Goal: Task Accomplishment & Management: Complete application form

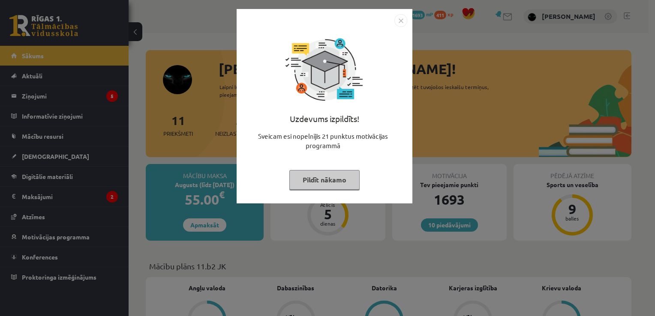
click at [319, 178] on button "Pildīt nākamo" at bounding box center [324, 180] width 70 height 20
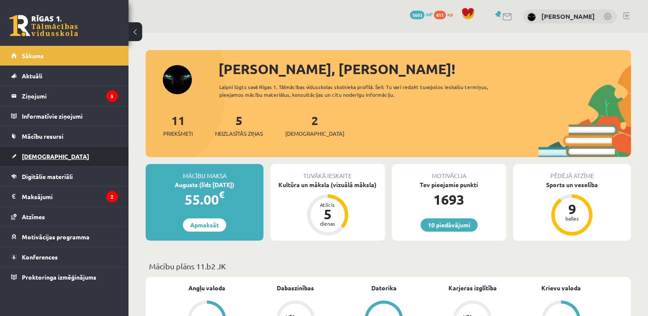
click at [44, 157] on span "[DEMOGRAPHIC_DATA]" at bounding box center [55, 157] width 67 height 8
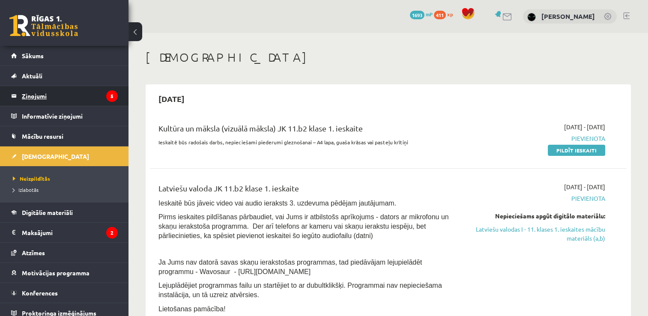
click at [35, 94] on legend "Ziņojumi 5" at bounding box center [70, 96] width 96 height 20
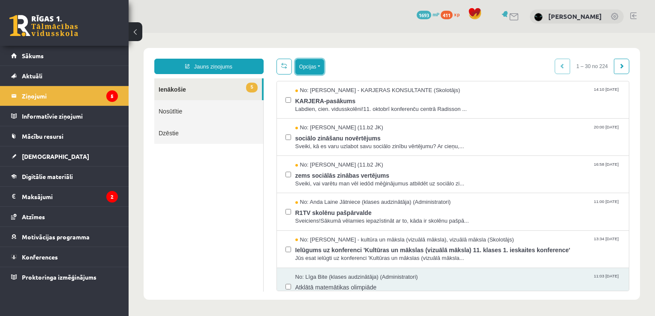
click at [307, 69] on button "Opcijas" at bounding box center [309, 66] width 29 height 15
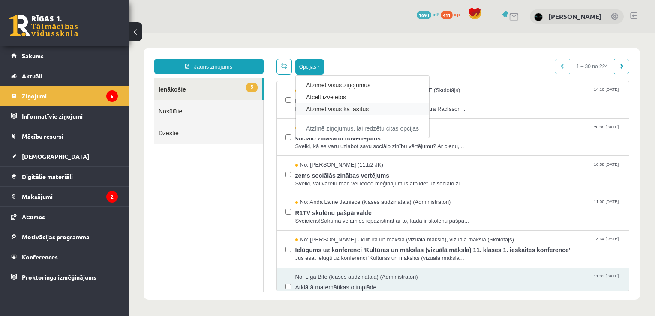
click at [327, 109] on link "Atzīmēt visus kā lasītus" at bounding box center [362, 109] width 113 height 9
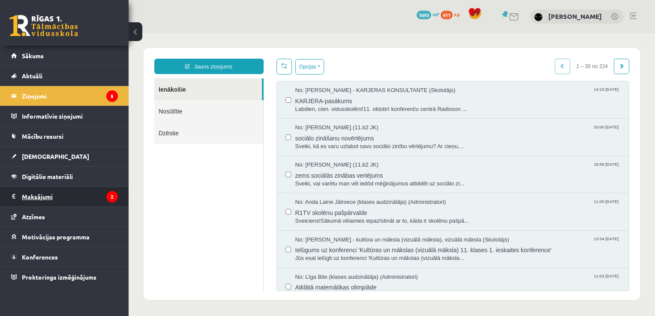
click at [27, 195] on legend "Maksājumi 2" at bounding box center [70, 197] width 96 height 20
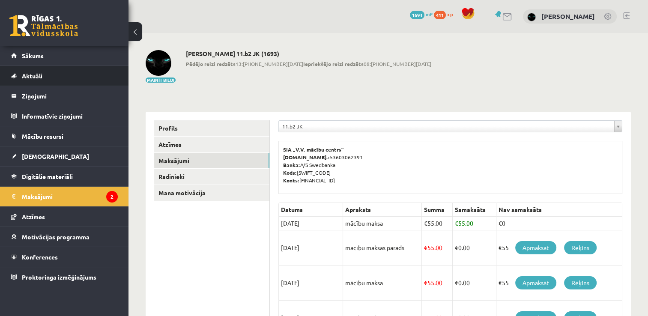
click at [36, 75] on span "Aktuāli" at bounding box center [32, 76] width 21 height 8
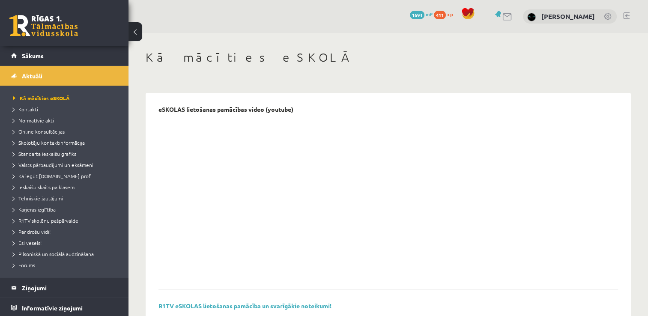
click at [36, 81] on link "Aktuāli" at bounding box center [64, 76] width 107 height 20
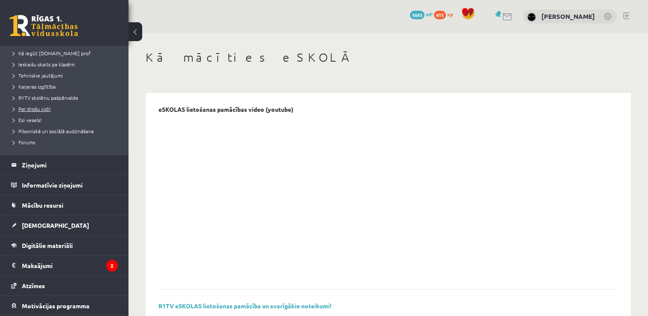
scroll to position [162, 0]
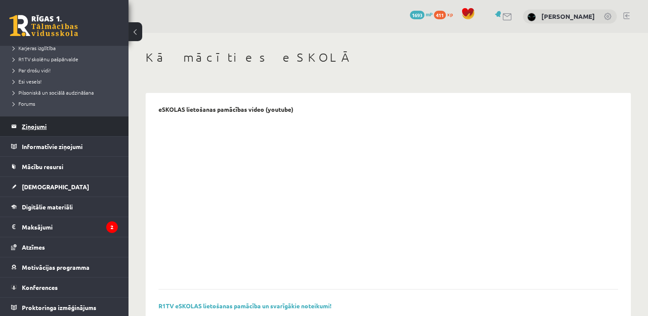
click at [36, 121] on legend "Ziņojumi 5" at bounding box center [70, 127] width 96 height 20
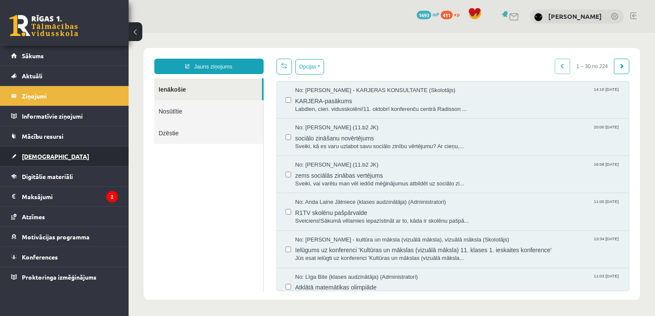
click at [25, 157] on span "[DEMOGRAPHIC_DATA]" at bounding box center [55, 157] width 67 height 8
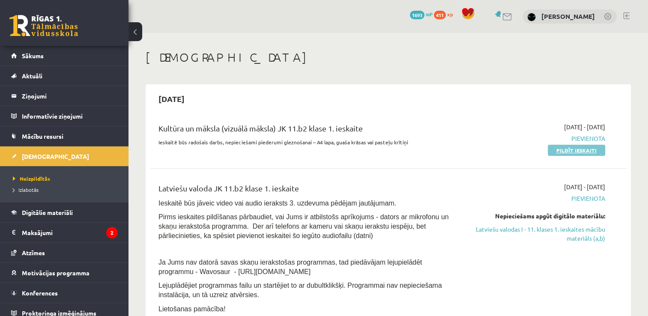
click at [571, 150] on link "Pildīt ieskaiti" at bounding box center [576, 150] width 57 height 11
click at [595, 152] on link "Pildīt ieskaiti" at bounding box center [576, 150] width 57 height 11
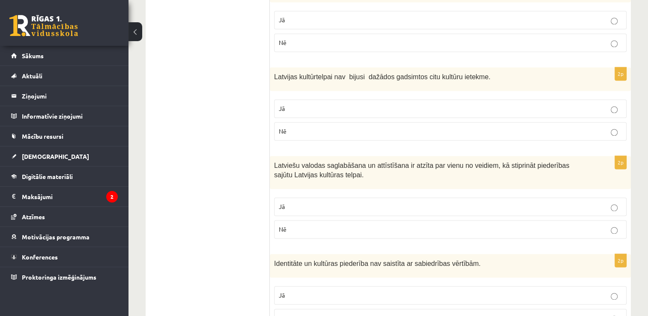
scroll to position [1250, 0]
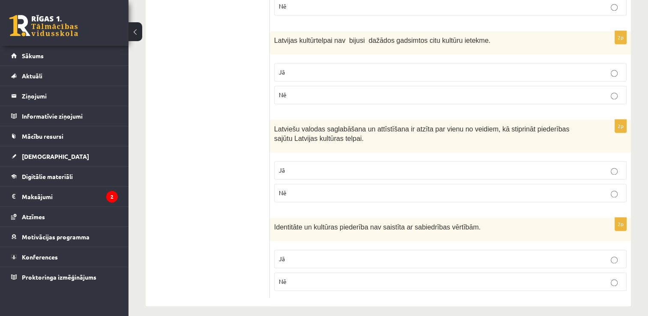
click at [303, 277] on p "Nē" at bounding box center [450, 281] width 343 height 9
click at [300, 161] on label "Jā" at bounding box center [450, 170] width 353 height 18
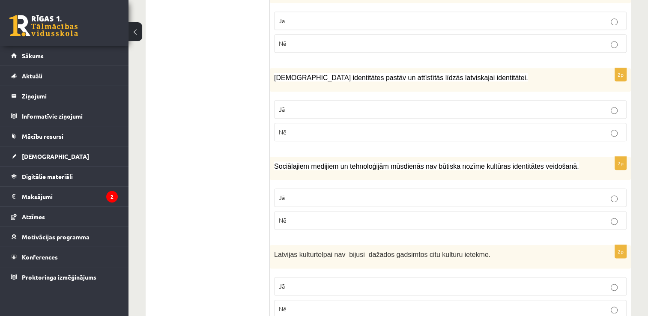
scroll to position [1107, 0]
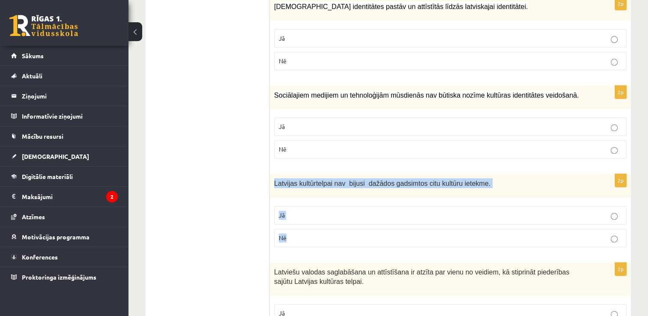
drag, startPoint x: 275, startPoint y: 174, endPoint x: 291, endPoint y: 232, distance: 60.2
click at [291, 232] on div "2p Latvijas kultūrtelpai nav bijusi dažādos gadsimtos citu kultūru ietekme. Jā …" at bounding box center [450, 214] width 361 height 80
copy div "Latvijas kultūrtelpai nav bijusi dažādos gadsimtos citu kultūru ietekme. Jā Nē"
click at [560, 94] on div "Sociālajiem medijiem un tehnoloģijām mūsdienās nav būtiska nozīme kultūras iden…" at bounding box center [450, 98] width 361 height 24
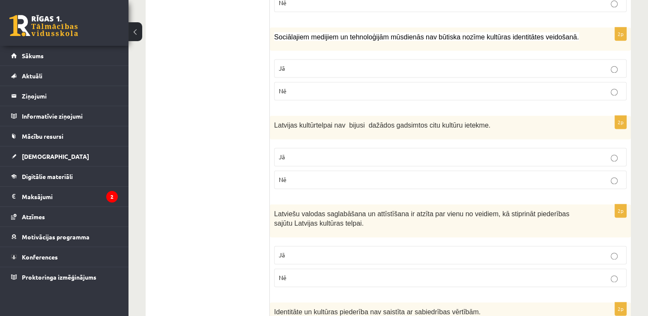
scroll to position [1179, 0]
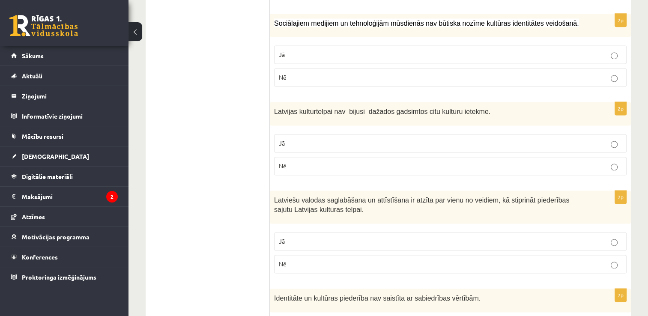
click at [336, 162] on p "Nē" at bounding box center [450, 166] width 343 height 9
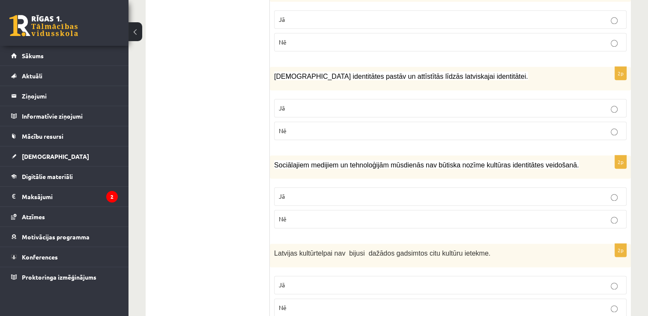
scroll to position [1036, 0]
click at [326, 211] on label "Nē" at bounding box center [450, 220] width 353 height 18
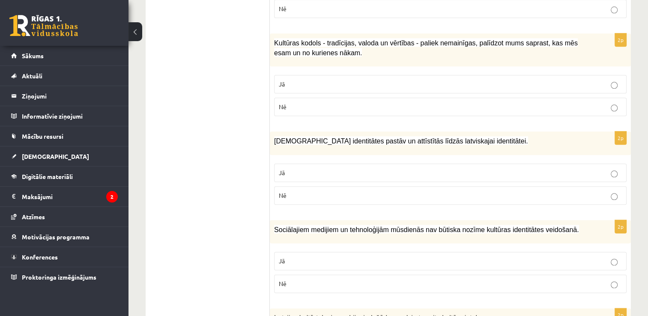
scroll to position [965, 0]
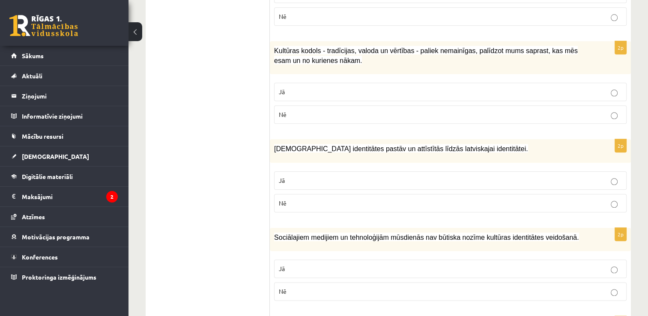
click at [326, 178] on p "Jā" at bounding box center [450, 180] width 343 height 9
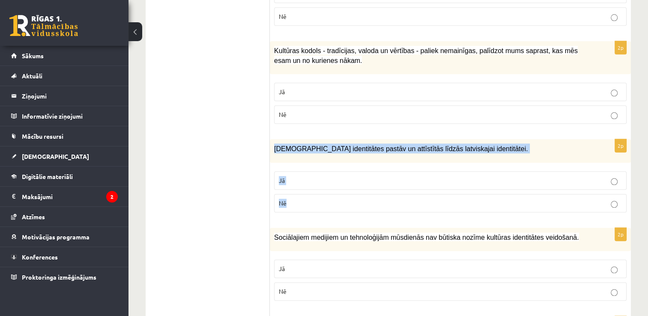
drag, startPoint x: 276, startPoint y: 144, endPoint x: 291, endPoint y: 188, distance: 46.3
click at [291, 188] on div "2p Mazākumtautību identitātes pastāv un attīstītās līdzās latviskajai identitāt…" at bounding box center [450, 179] width 361 height 80
copy div "Mazākumtautību identitātes pastāv un attīstītās līdzās latviskajai identitātei.…"
click at [571, 201] on p "Nē" at bounding box center [450, 203] width 343 height 9
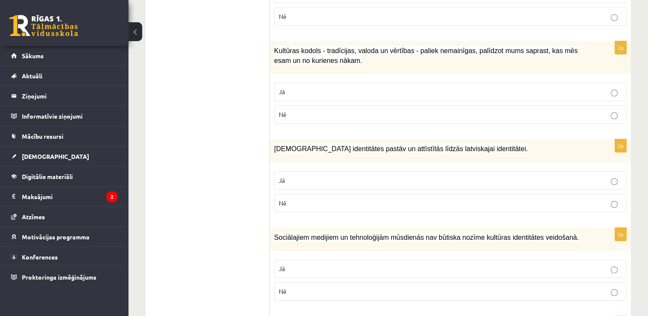
click at [547, 183] on label "Jā" at bounding box center [450, 180] width 353 height 18
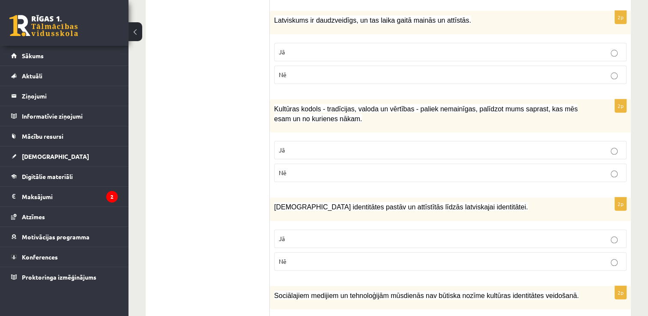
scroll to position [893, 0]
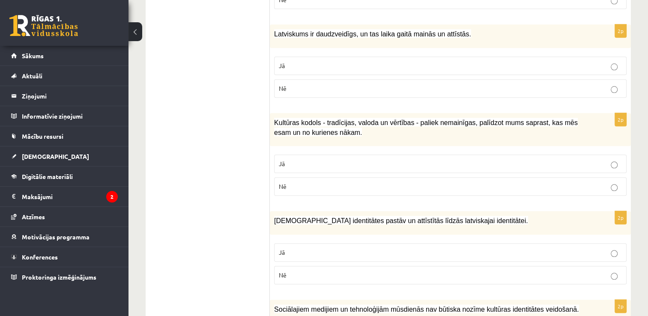
click at [297, 162] on p "Jā" at bounding box center [450, 163] width 343 height 9
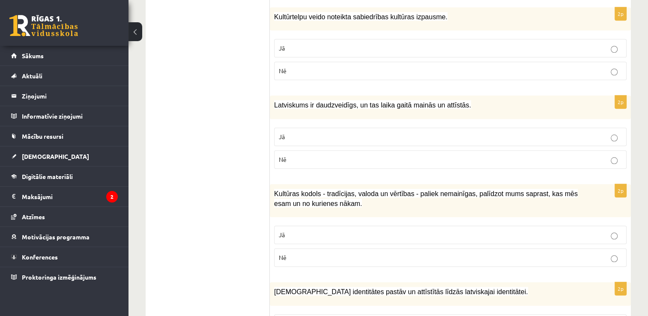
click at [322, 132] on p "Jā" at bounding box center [450, 136] width 343 height 9
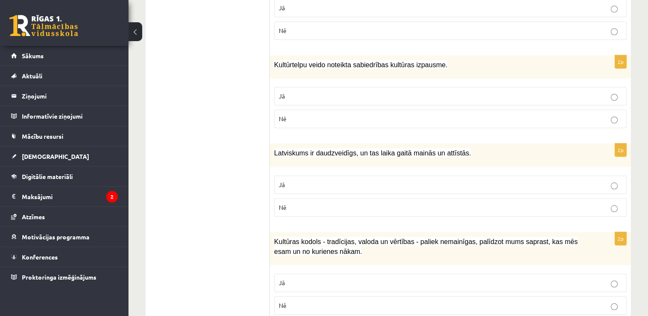
scroll to position [751, 0]
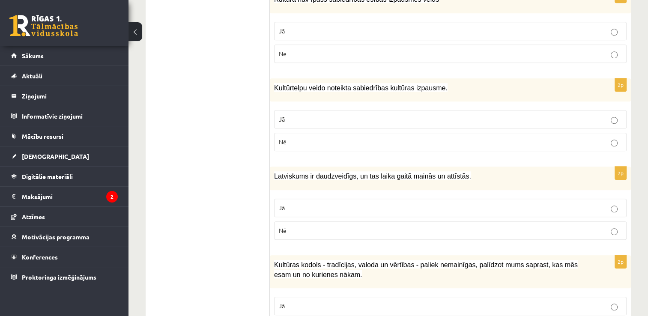
click at [312, 117] on p "Jā" at bounding box center [450, 119] width 343 height 9
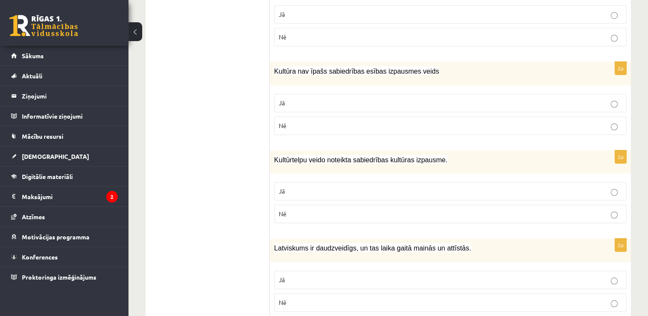
scroll to position [608, 0]
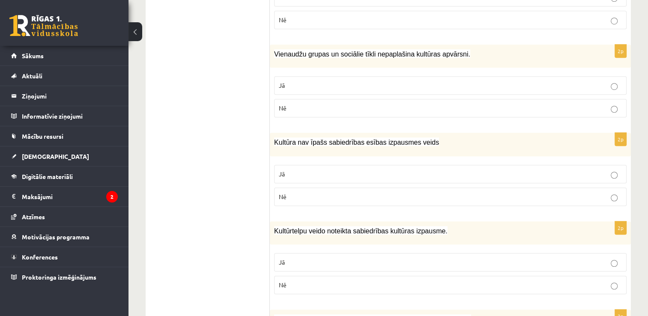
click at [299, 192] on p "Nē" at bounding box center [450, 196] width 343 height 9
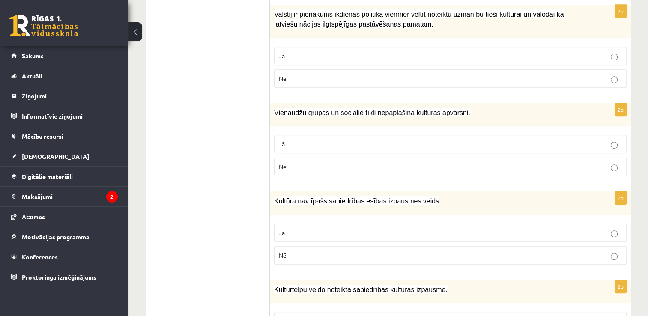
scroll to position [536, 0]
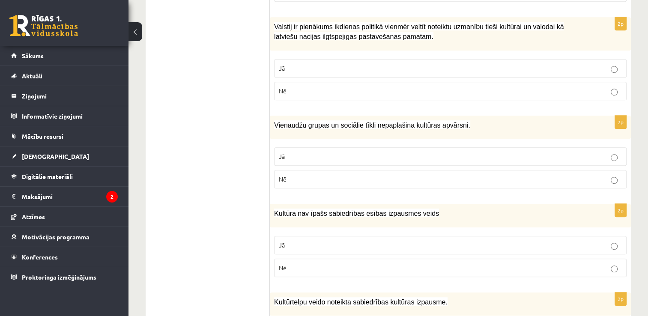
click at [302, 175] on p "Nē" at bounding box center [450, 179] width 343 height 9
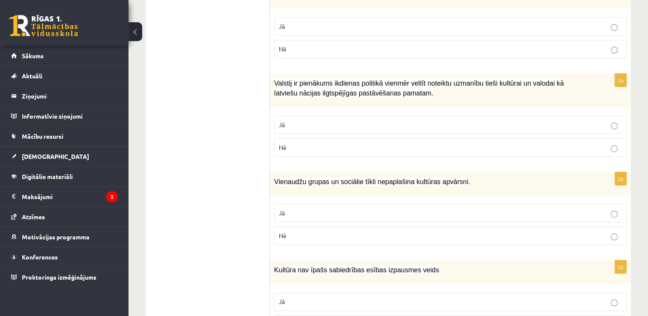
scroll to position [464, 0]
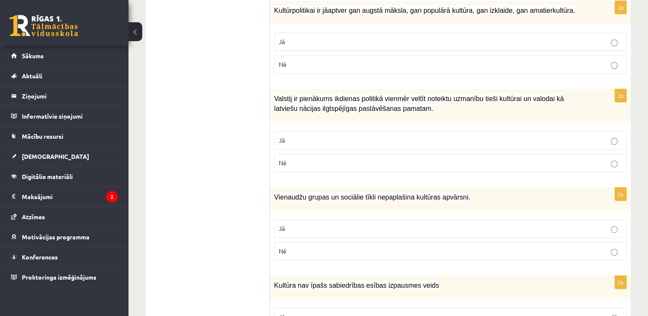
click at [294, 159] on p "Nē" at bounding box center [450, 163] width 343 height 9
click at [298, 138] on p "Jā" at bounding box center [450, 140] width 343 height 9
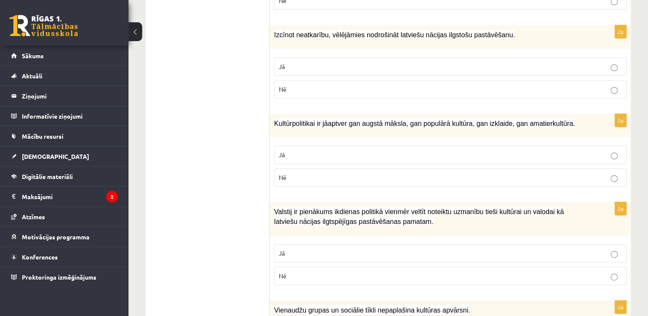
scroll to position [322, 0]
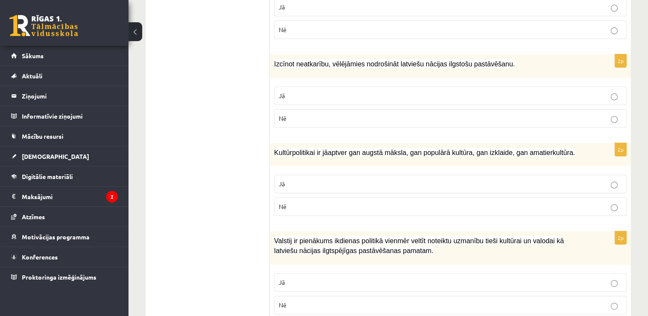
click at [297, 186] on p "Jā" at bounding box center [450, 184] width 343 height 9
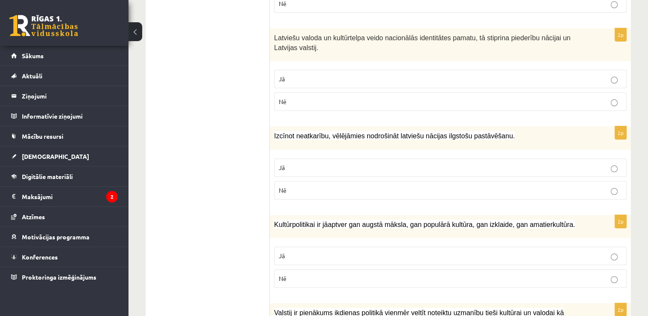
click at [315, 164] on p "Jā" at bounding box center [450, 167] width 343 height 9
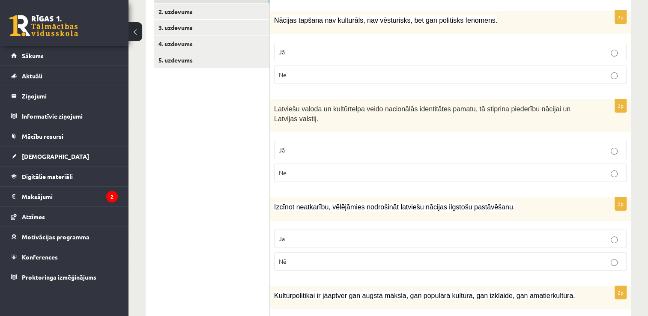
click at [303, 153] on p "Jā" at bounding box center [450, 150] width 343 height 9
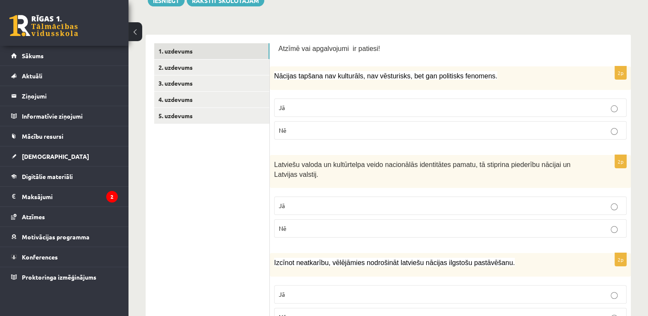
scroll to position [108, 0]
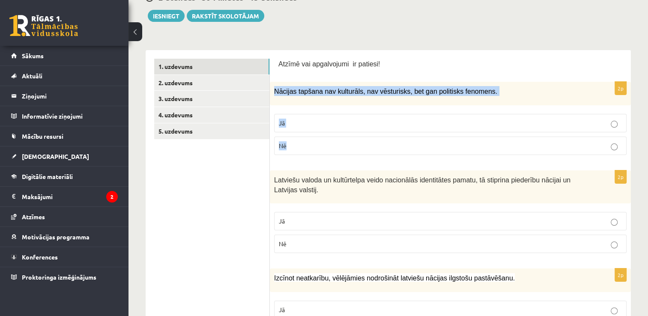
drag, startPoint x: 275, startPoint y: 90, endPoint x: 293, endPoint y: 141, distance: 54.7
click at [293, 141] on div "2p Nācijas tapšana nav kulturāls, nav vēsturisks, bet gan politisks fenomens. J…" at bounding box center [450, 122] width 361 height 80
copy div "Nācijas tapšana nav kulturāls, nav vēsturisks, bet gan politisks fenomens. Jā Nē"
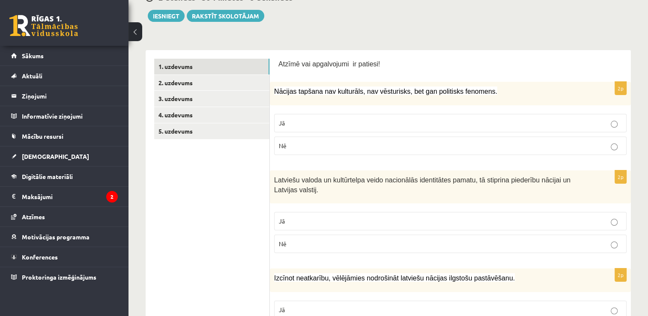
click at [574, 198] on div "Latviešu valoda un kultūrtelpa veido nacionālās identitātes pamatu, tā stiprina…" at bounding box center [450, 187] width 361 height 33
click at [308, 146] on p "Nē" at bounding box center [450, 145] width 343 height 9
click at [215, 87] on link "2. uzdevums" at bounding box center [211, 83] width 115 height 16
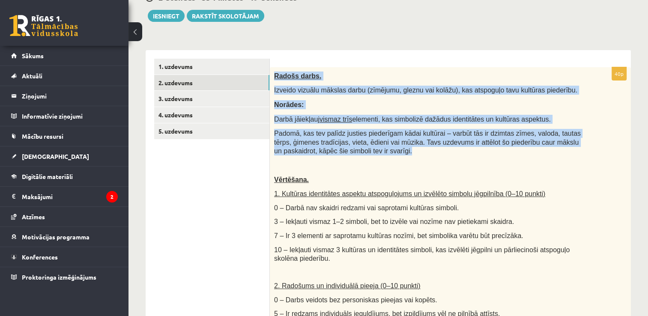
drag, startPoint x: 361, startPoint y: 152, endPoint x: 273, endPoint y: 74, distance: 117.5
click at [273, 74] on div "Radošs darbs. Izveido vizuālu mākslas darbu (zīmējumu, gleznu vai kolāžu), kas …" at bounding box center [450, 274] width 361 height 414
copy div "Radošs darbs. Izveido vizuālu mākslas darbu (zīmējumu, gleznu vai kolāžu), kas …"
click at [190, 97] on link "3. uzdevums" at bounding box center [211, 99] width 115 height 16
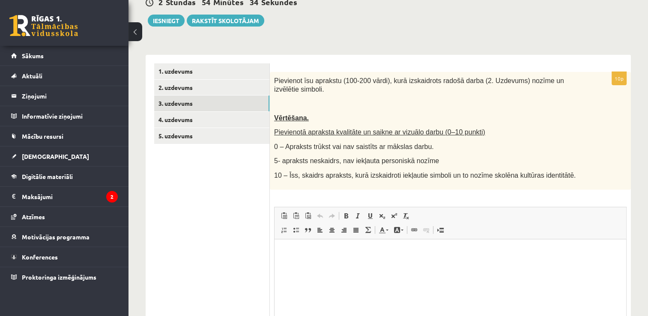
scroll to position [0, 0]
click at [175, 102] on link "3. uzdevums" at bounding box center [211, 104] width 115 height 16
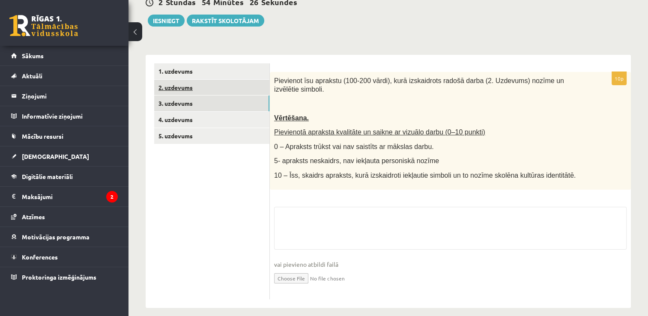
click at [180, 87] on link "2. uzdevums" at bounding box center [211, 88] width 115 height 16
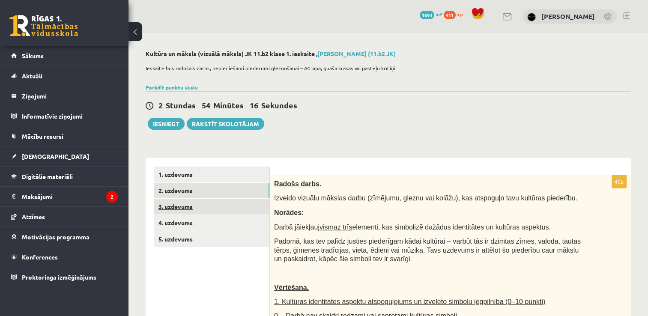
click at [172, 208] on link "3. uzdevums" at bounding box center [211, 207] width 115 height 16
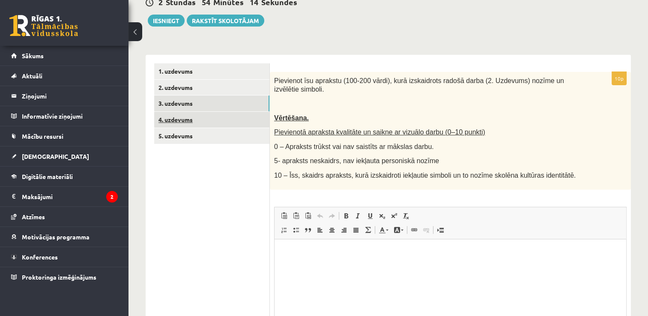
click at [177, 119] on link "4. uzdevums" at bounding box center [211, 120] width 115 height 16
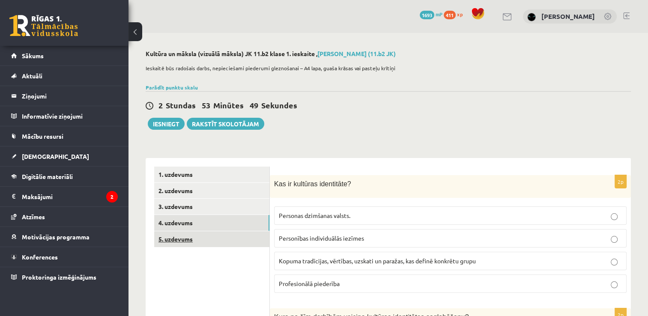
click at [171, 240] on link "5. uzdevums" at bounding box center [211, 239] width 115 height 16
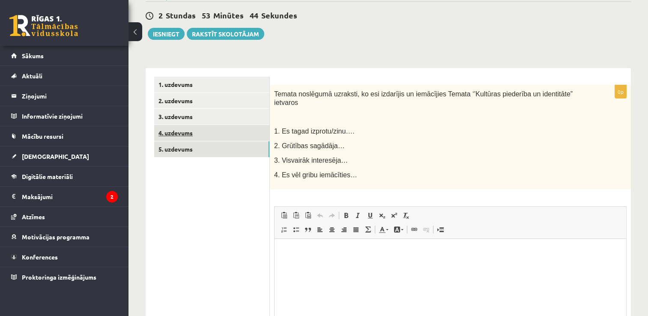
click at [173, 136] on link "4. uzdevums" at bounding box center [211, 133] width 115 height 16
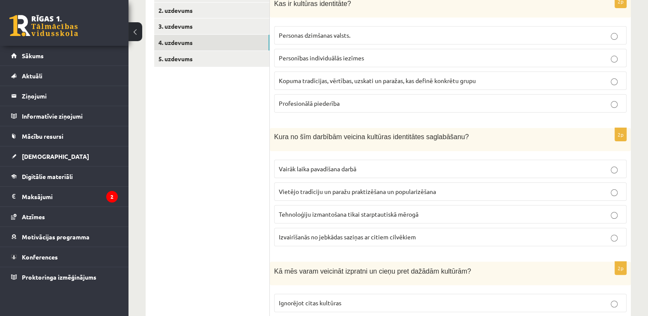
scroll to position [90, 0]
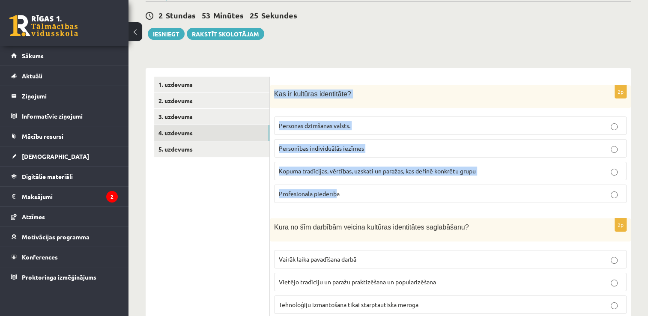
drag, startPoint x: 274, startPoint y: 94, endPoint x: 337, endPoint y: 190, distance: 114.9
click at [337, 190] on div "2p Kas ir kultūras identitāte? Personas dzimšanas valsts. Personības individuāl…" at bounding box center [450, 147] width 361 height 125
copy div "Kas ir kultūras identitāte? Personas dzimšanas valsts. Personības individuālās …"
click at [549, 181] on fieldset "Personas dzimšanas valsts. Personības individuālās iezīmes Kopuma tradīcijas, v…" at bounding box center [450, 158] width 353 height 93
drag, startPoint x: 347, startPoint y: 194, endPoint x: 273, endPoint y: 99, distance: 121.2
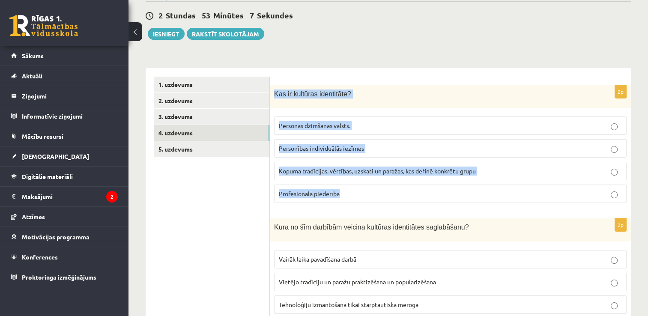
click at [273, 99] on div "2p Kas ir kultūras identitāte? Personas dzimšanas valsts. Personības individuāl…" at bounding box center [450, 147] width 361 height 125
copy div "Kas ir kultūras identitāte? Personas dzimšanas valsts. Personības individuālās …"
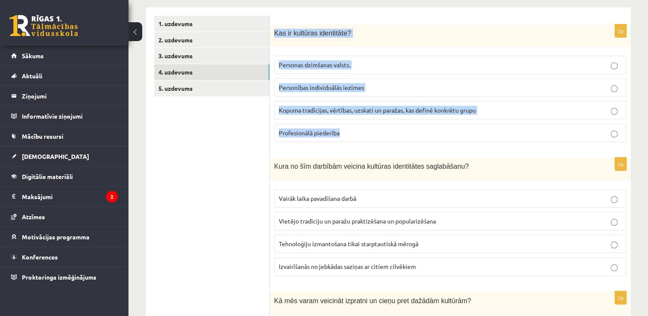
scroll to position [161, 0]
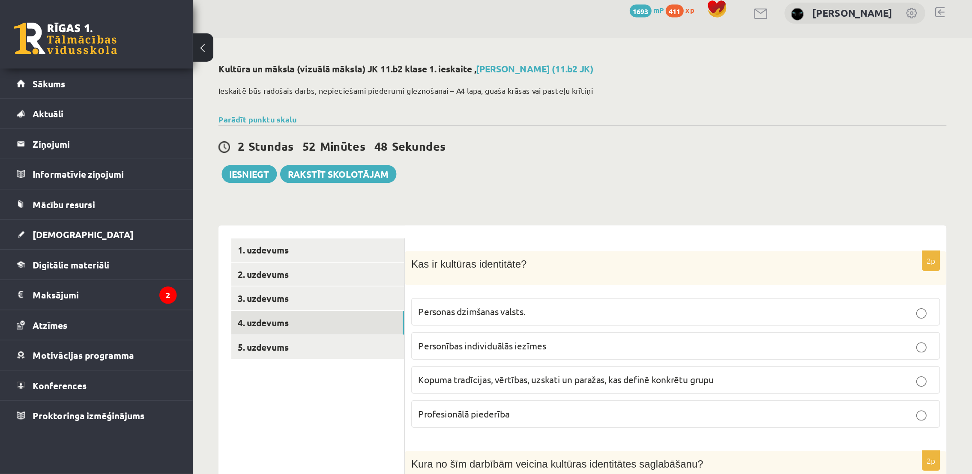
scroll to position [0, 0]
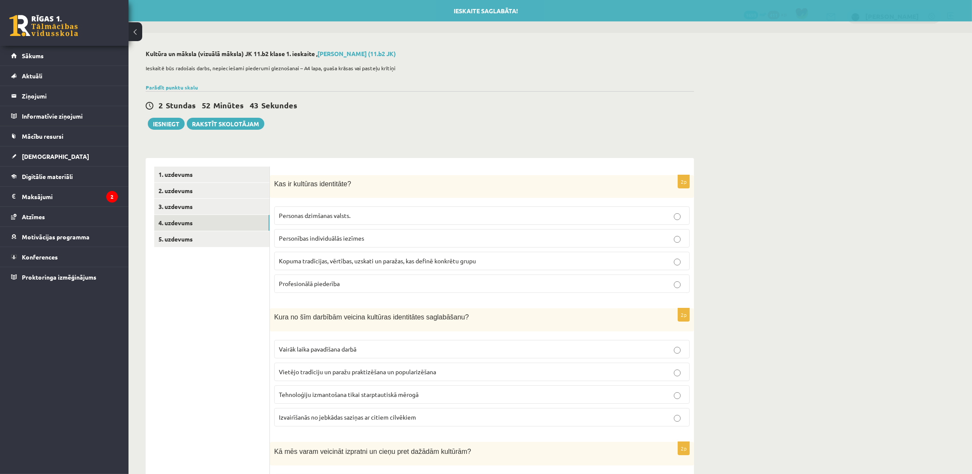
drag, startPoint x: 605, startPoint y: 1, endPoint x: 651, endPoint y: 77, distance: 89.4
click at [648, 77] on div "Ieskaitē būs radošais darbs, nepieciešami piederumi gleznošanai – A4 lapa, guaš…" at bounding box center [420, 70] width 548 height 21
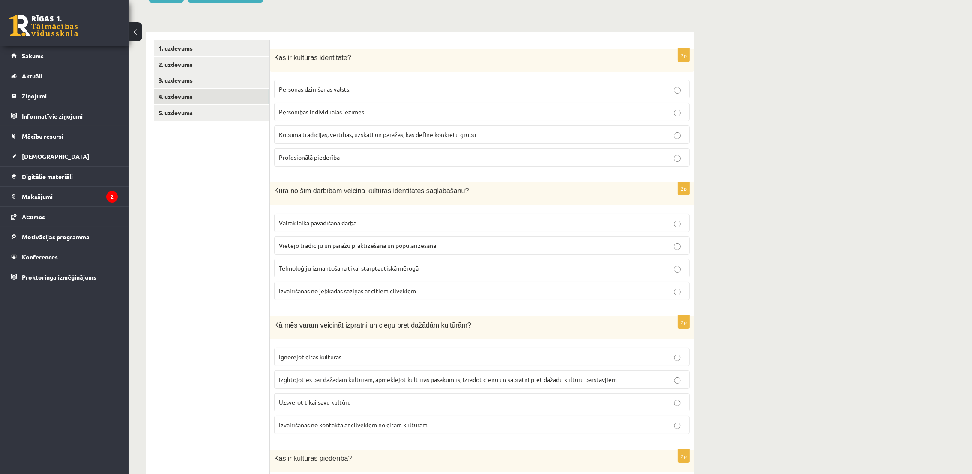
scroll to position [107, 0]
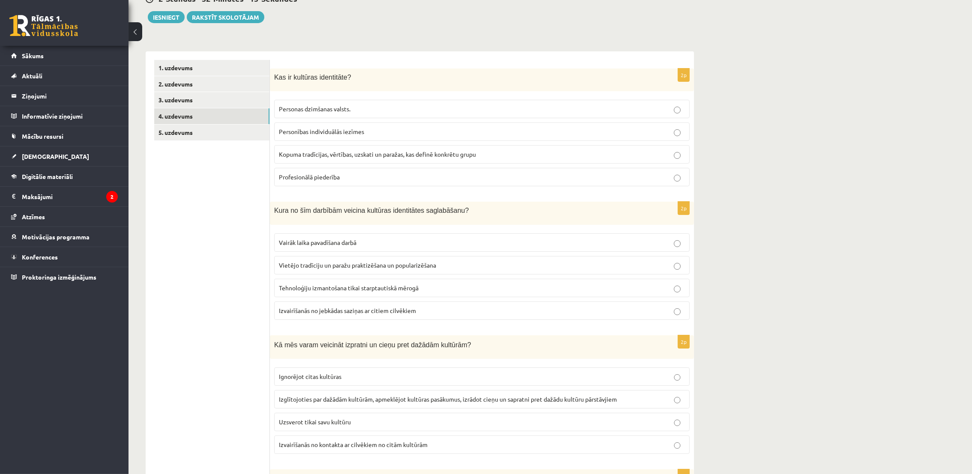
click at [340, 156] on span "Kopuma tradīcijas, vērtības, uzskati un paražas, kas definē konkrētu grupu" at bounding box center [377, 154] width 197 height 8
click at [332, 271] on label "Vietējo tradīciju un paražu praktizēšana un popularizēšana" at bounding box center [482, 265] width 416 height 18
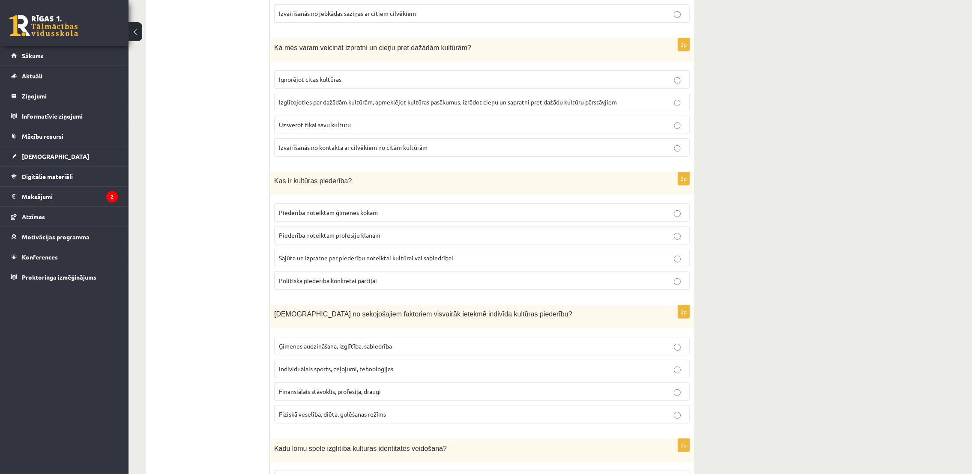
scroll to position [428, 0]
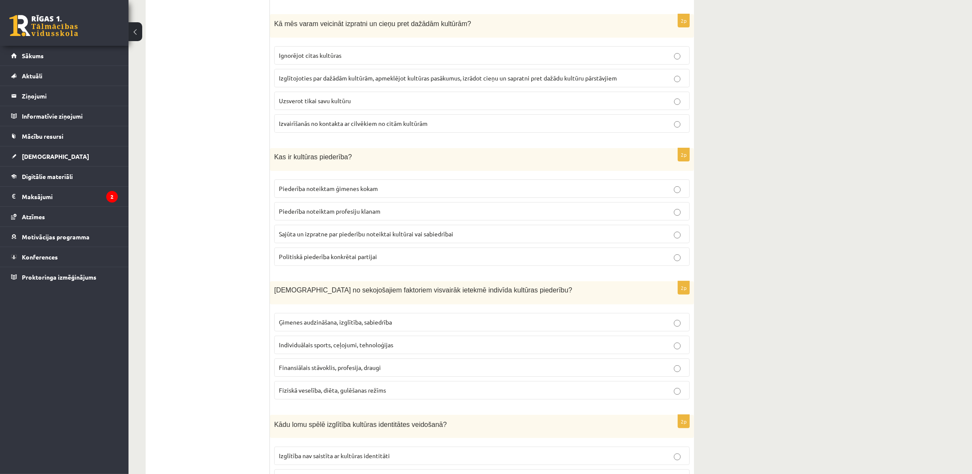
click at [327, 77] on span "Izglītojoties par dažādām kultūrām, apmeklējot kultūras pasākumus, izrādot cieņ…" at bounding box center [448, 78] width 338 height 8
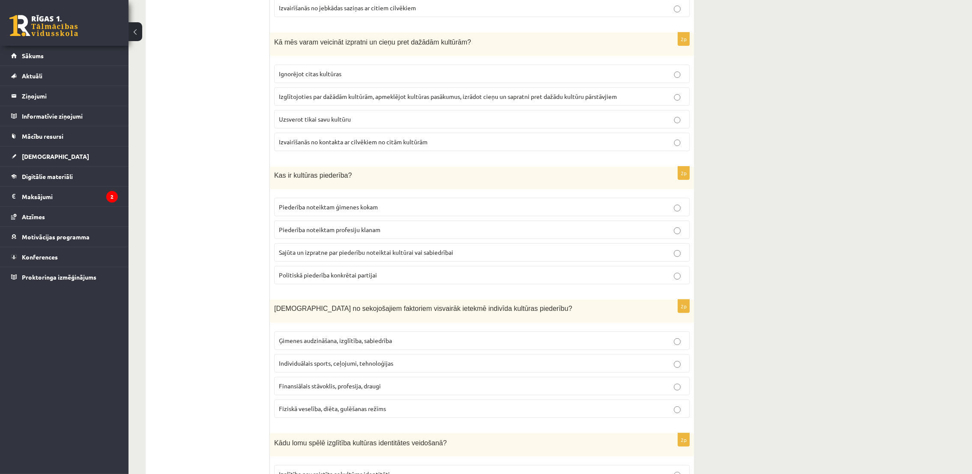
scroll to position [536, 0]
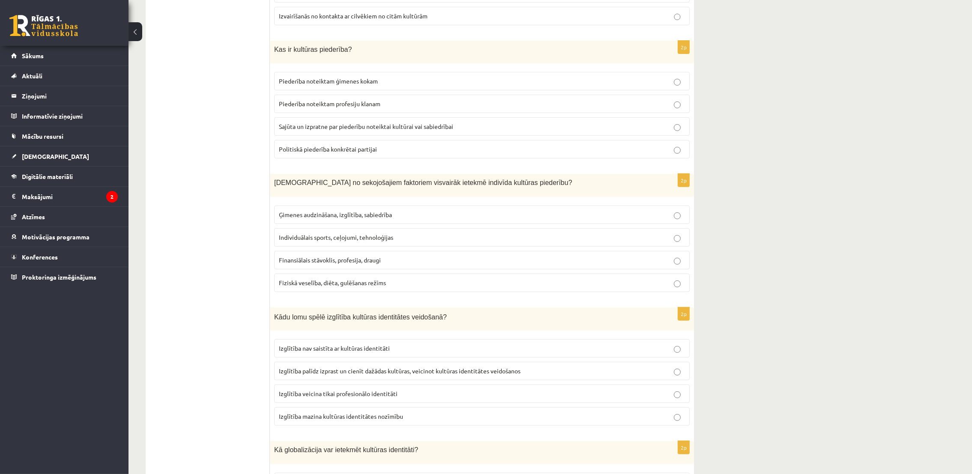
click at [324, 130] on span "Sajūta un izpratne par piederību noteiktai kultūrai vai sabiedrībai" at bounding box center [366, 127] width 174 height 8
drag, startPoint x: 330, startPoint y: 221, endPoint x: 324, endPoint y: 224, distance: 7.5
click at [330, 219] on p "Ģimenes audzināšana, izglītība, sabiedrība" at bounding box center [482, 214] width 406 height 9
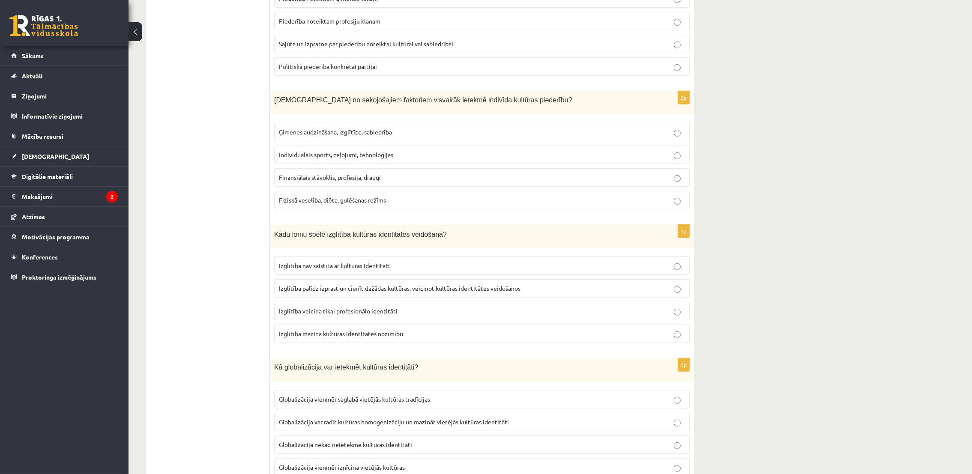
scroll to position [642, 0]
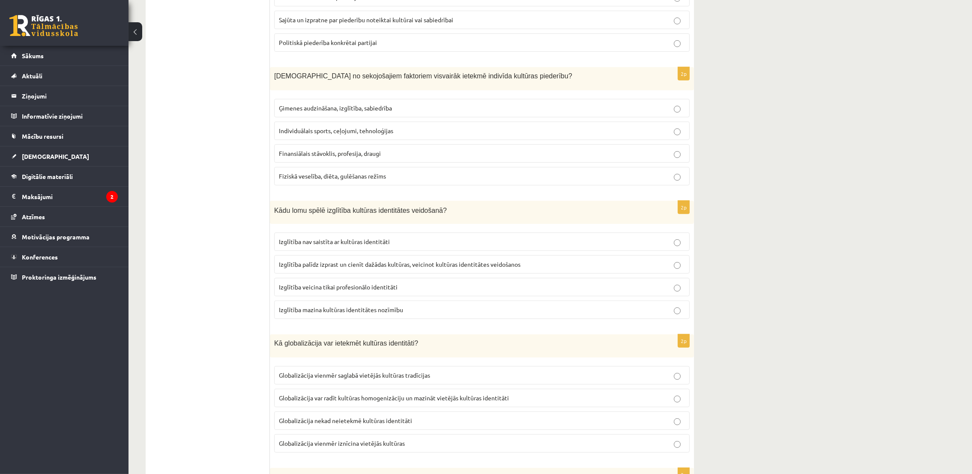
click at [358, 268] on span "Izglītība palīdz izprast un cienīt dažādas kultūras, veicinot kultūras identitā…" at bounding box center [400, 265] width 242 height 8
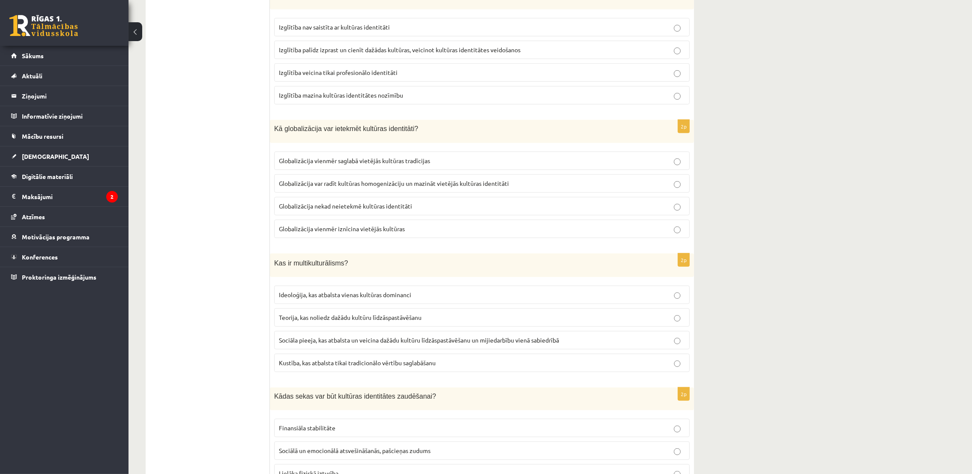
scroll to position [964, 0]
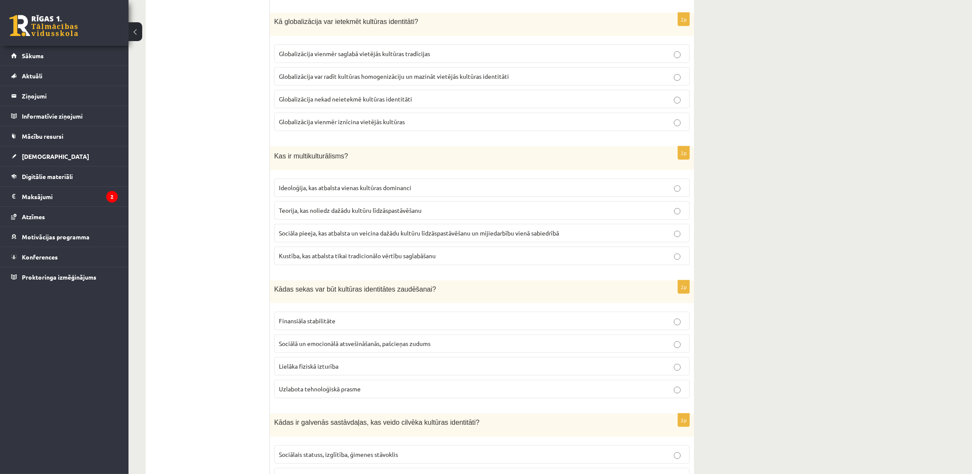
click at [365, 80] on span "Globalizācija var radīt kultūras homogenizāciju un mazināt vietējās kultūras id…" at bounding box center [394, 76] width 230 height 8
click at [301, 237] on span "Sociāla pieeja, kas atbalsta un veicina dažādu kultūru līdzāspastāvēšanu un mij…" at bounding box center [419, 233] width 280 height 8
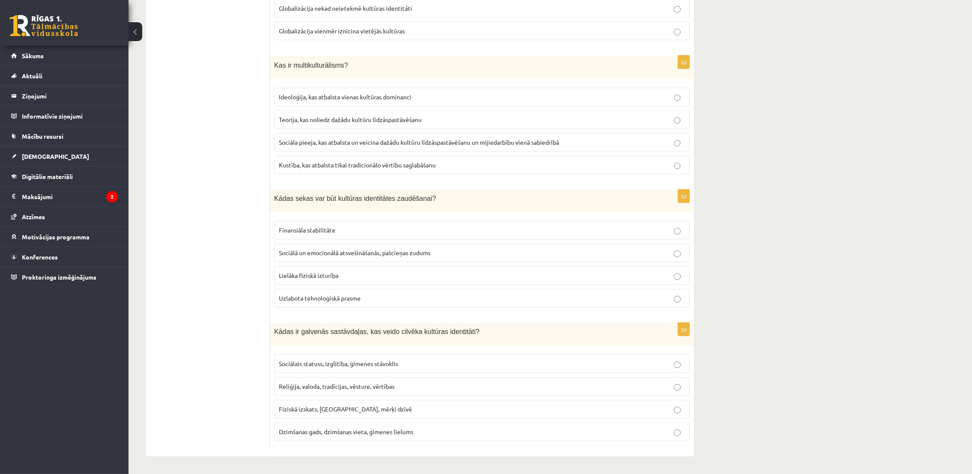
click at [323, 249] on span "Sociālā un emocionālā atsvešināšanās, pašcieņas zudums" at bounding box center [355, 253] width 152 height 8
click at [346, 316] on span "Sociālais statuss, izglītība, ģimenes stāvoklis" at bounding box center [338, 364] width 119 height 8
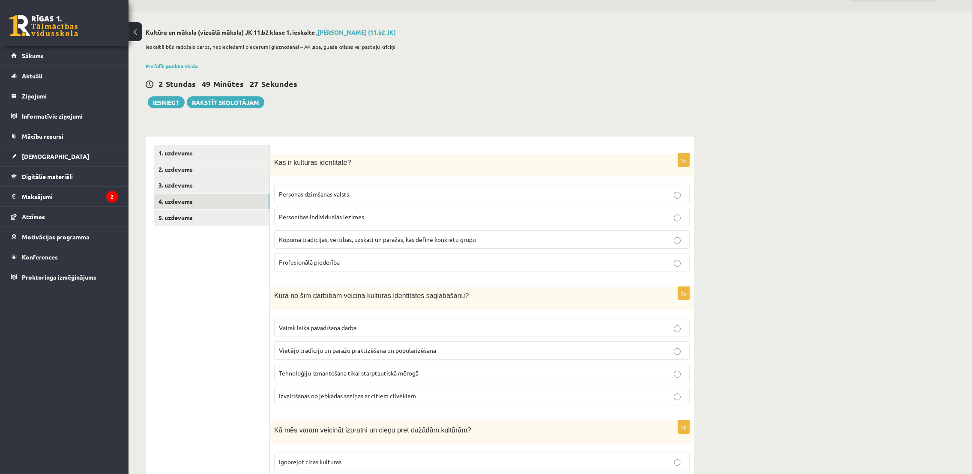
scroll to position [0, 0]
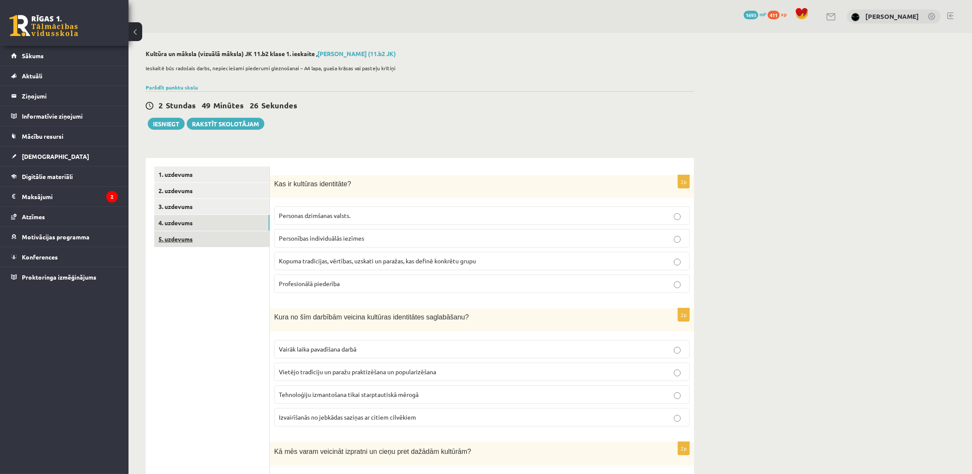
click at [171, 241] on link "5. uzdevums" at bounding box center [211, 239] width 115 height 16
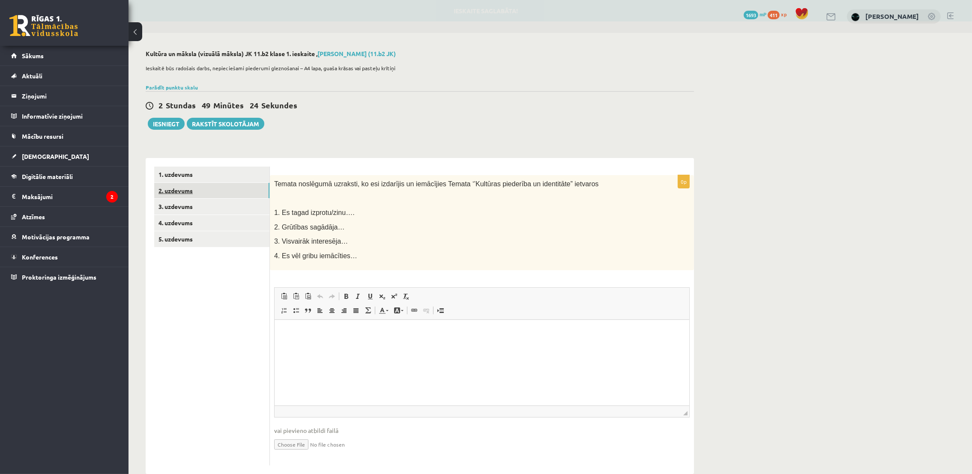
click at [186, 193] on link "2. uzdevums" at bounding box center [211, 191] width 115 height 16
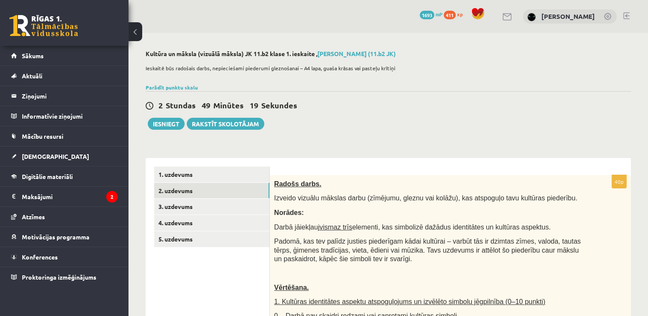
drag, startPoint x: 863, startPoint y: 0, endPoint x: 424, endPoint y: 104, distance: 451.2
click at [425, 104] on div "2 Stundas 49 Minūtes 19 Sekundes" at bounding box center [388, 105] width 485 height 11
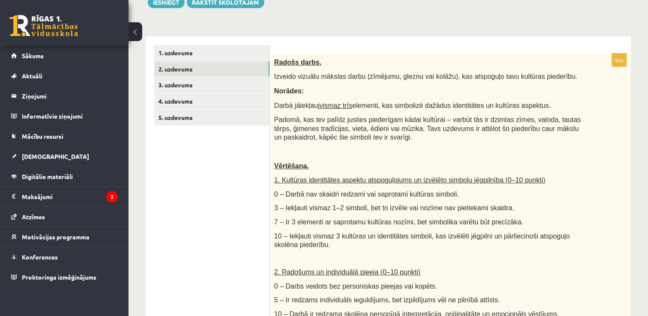
scroll to position [135, 0]
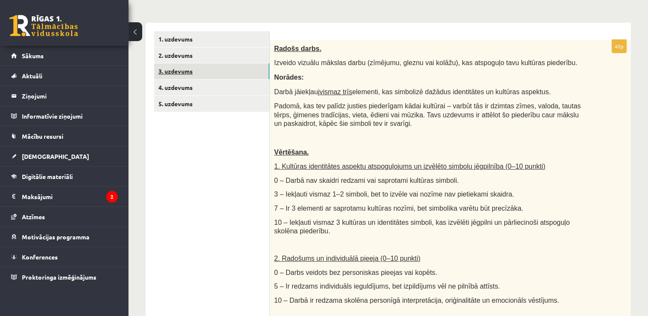
click at [198, 71] on link "3. uzdevums" at bounding box center [211, 71] width 115 height 16
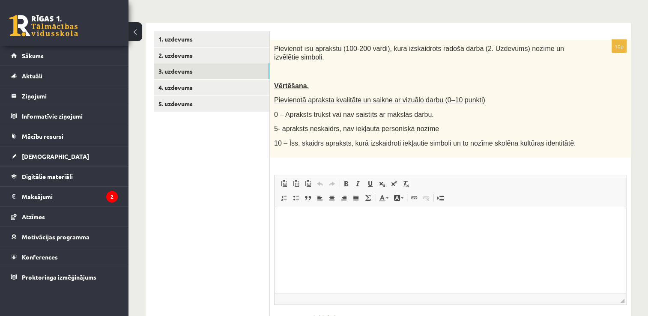
scroll to position [0, 0]
click at [177, 56] on link "2. uzdevums" at bounding box center [211, 56] width 115 height 16
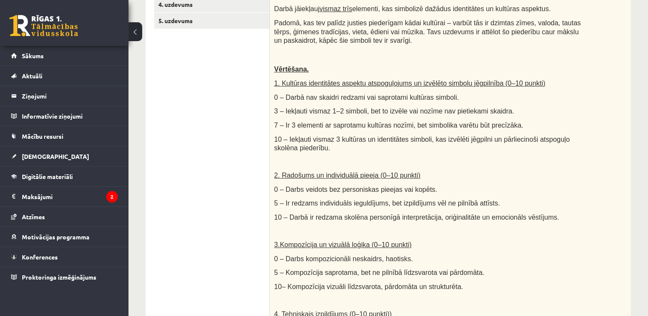
scroll to position [143, 0]
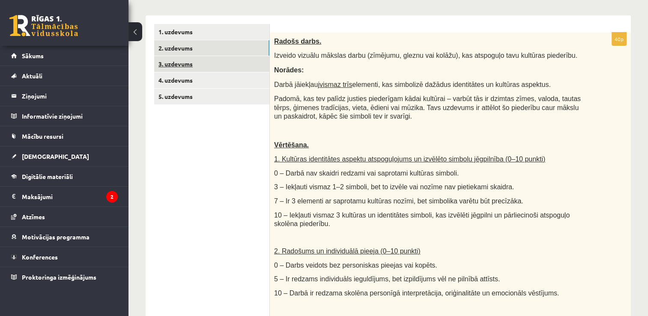
click at [170, 66] on link "3. uzdevums" at bounding box center [211, 64] width 115 height 16
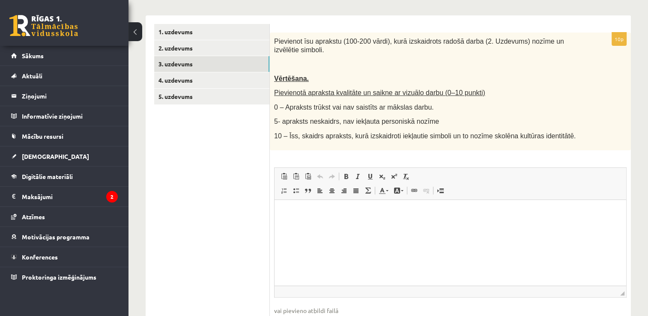
scroll to position [0, 0]
click at [183, 47] on link "2. uzdevums" at bounding box center [211, 48] width 115 height 16
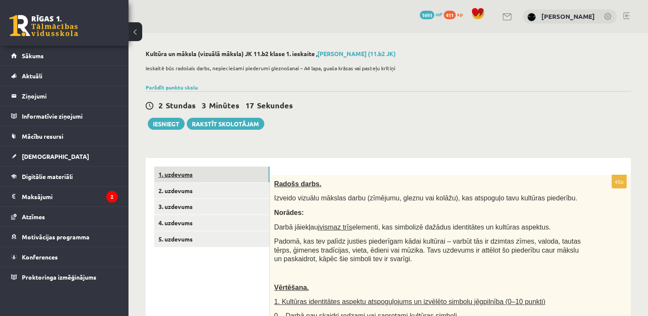
click at [178, 174] on link "1. uzdevums" at bounding box center [211, 175] width 115 height 16
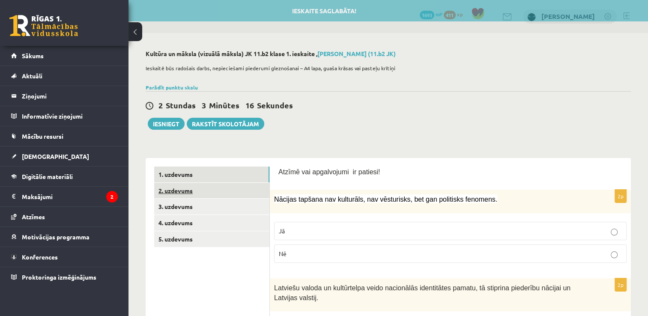
click at [190, 194] on link "2. uzdevums" at bounding box center [211, 191] width 115 height 16
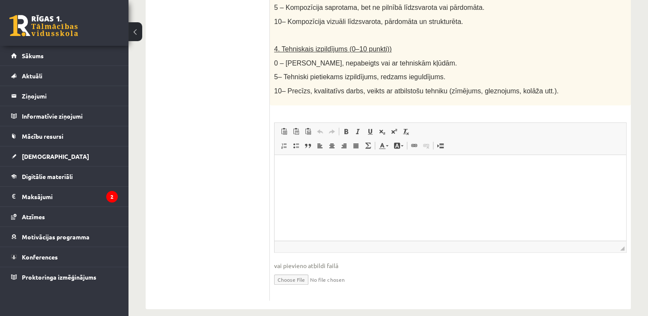
scroll to position [493, 0]
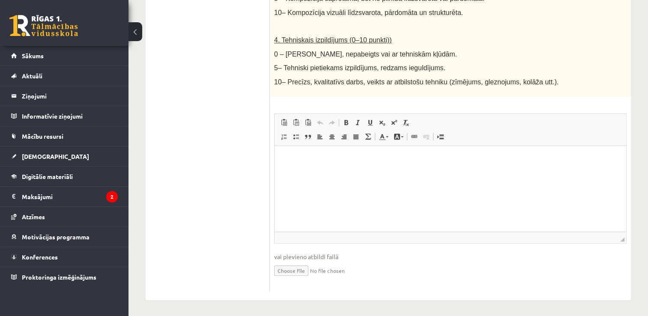
click at [300, 270] on input "file" at bounding box center [450, 270] width 353 height 18
type input "**********"
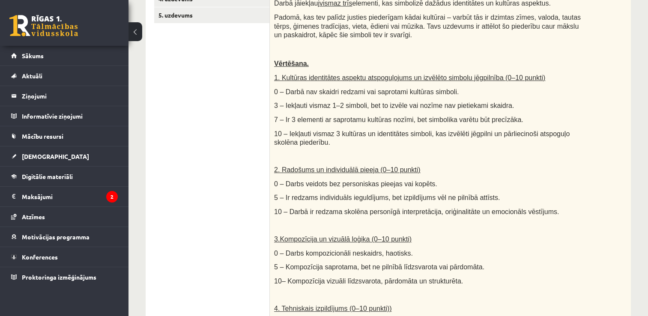
scroll to position [64, 0]
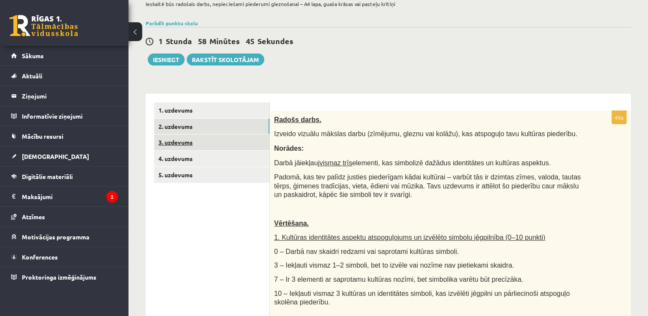
click at [194, 143] on link "3. uzdevums" at bounding box center [211, 143] width 115 height 16
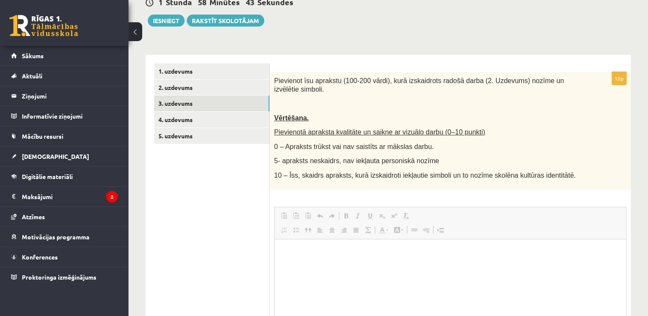
scroll to position [0, 0]
click at [312, 210] on link "Paste from Word" at bounding box center [308, 215] width 12 height 11
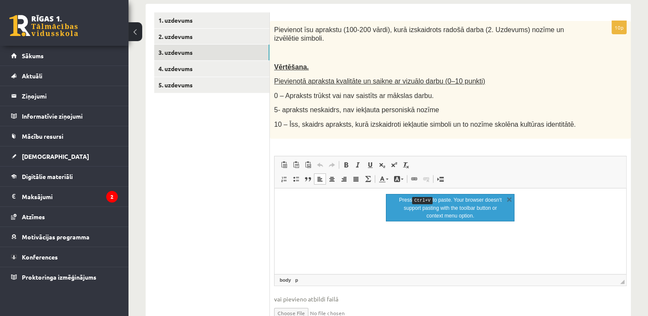
scroll to position [189, 0]
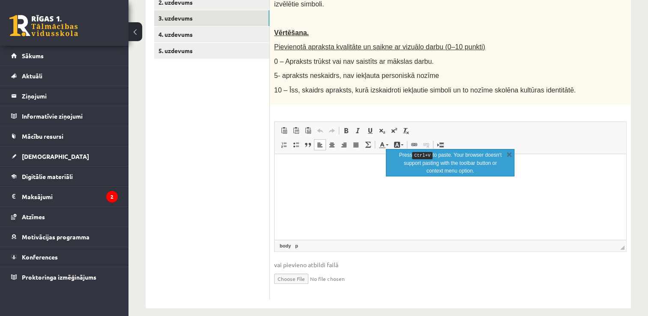
click at [304, 180] on html at bounding box center [451, 167] width 352 height 26
click at [353, 180] on html at bounding box center [451, 167] width 352 height 26
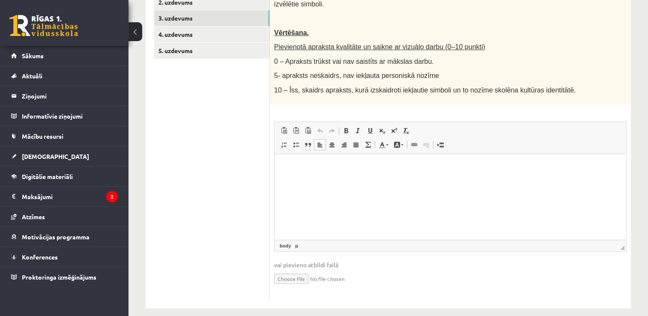
click at [557, 180] on html at bounding box center [451, 167] width 352 height 26
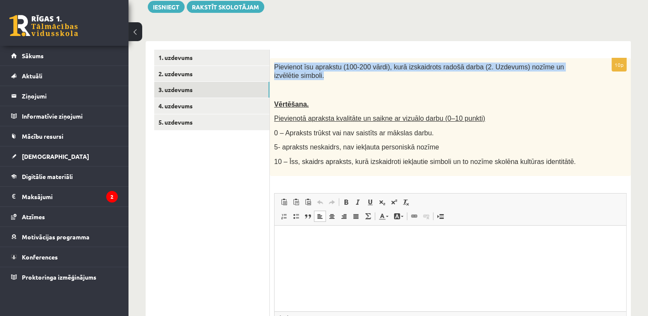
drag, startPoint x: 274, startPoint y: 66, endPoint x: 586, endPoint y: 63, distance: 311.9
click at [586, 63] on div "Pievienot īsu aprakstu (100-200 vārdi), kurā izskaidrots radošā darba (2. Uzdev…" at bounding box center [450, 117] width 361 height 118
copy span "Pievienot īsu aprakstu (100-200 vārdi), kurā izskaidrots radošā darba (2. Uzdev…"
click at [187, 73] on link "2. uzdevums" at bounding box center [211, 74] width 115 height 16
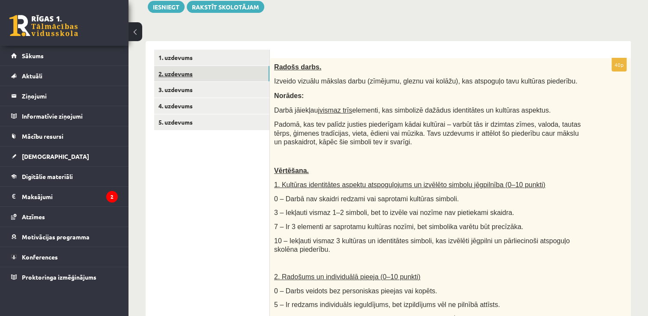
scroll to position [0, 0]
click at [208, 93] on link "3. uzdevums" at bounding box center [211, 90] width 115 height 16
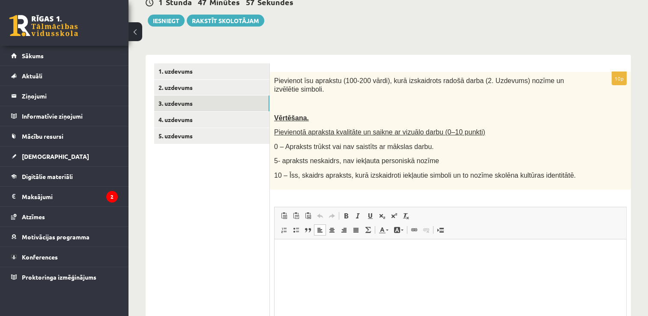
drag, startPoint x: 565, startPoint y: 450, endPoint x: 295, endPoint y: 250, distance: 335.8
click at [295, 250] on p "Rich Text Editor, wiswyg-editor-user-answer-47433956166980" at bounding box center [450, 252] width 335 height 9
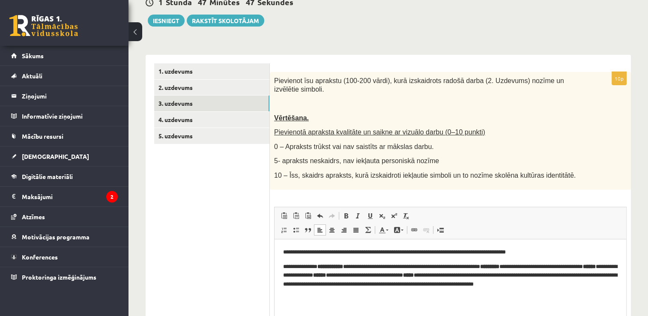
click at [283, 265] on p "**********" at bounding box center [450, 280] width 335 height 36
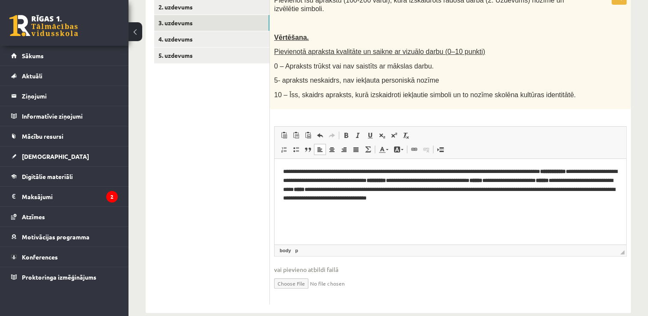
scroll to position [189, 0]
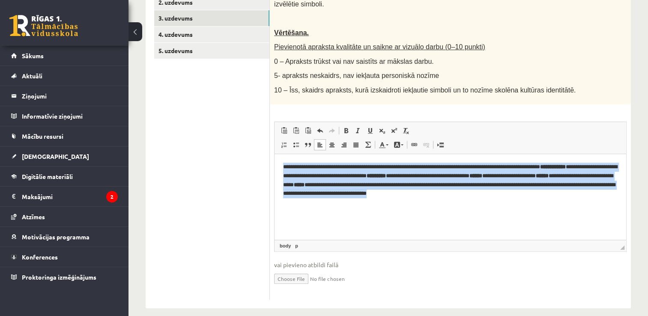
drag, startPoint x: 609, startPoint y: 195, endPoint x: 279, endPoint y: 167, distance: 330.8
click at [279, 167] on html "**********" at bounding box center [451, 180] width 352 height 53
click at [337, 207] on html "**********" at bounding box center [451, 180] width 352 height 53
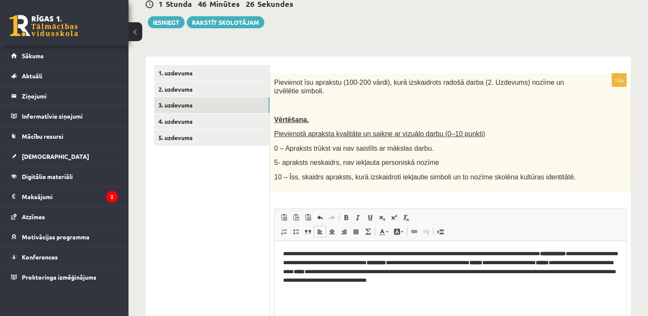
scroll to position [45, 0]
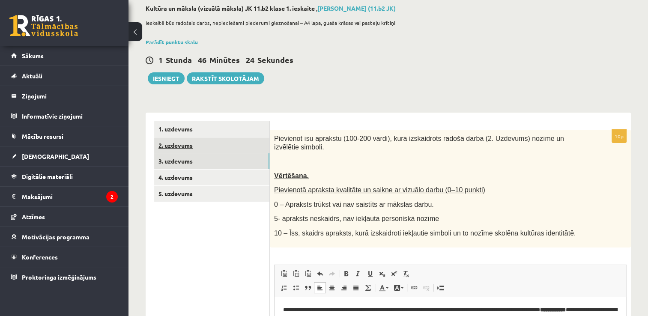
click at [206, 147] on link "2. uzdevums" at bounding box center [211, 146] width 115 height 16
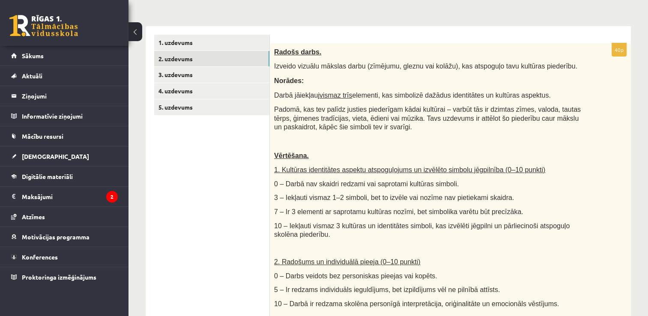
scroll to position [0, 0]
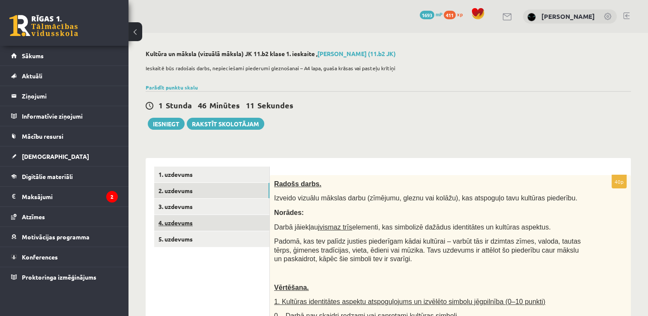
click at [181, 221] on link "4. uzdevums" at bounding box center [211, 223] width 115 height 16
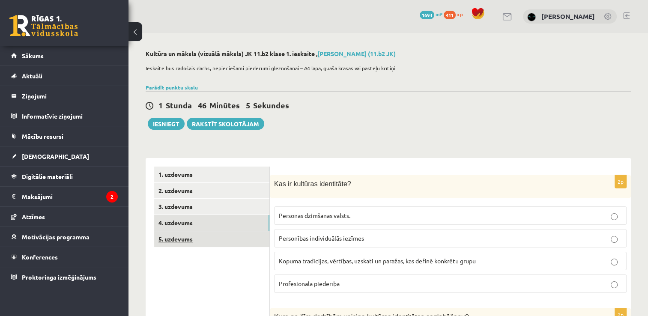
click at [171, 240] on link "5. uzdevums" at bounding box center [211, 239] width 115 height 16
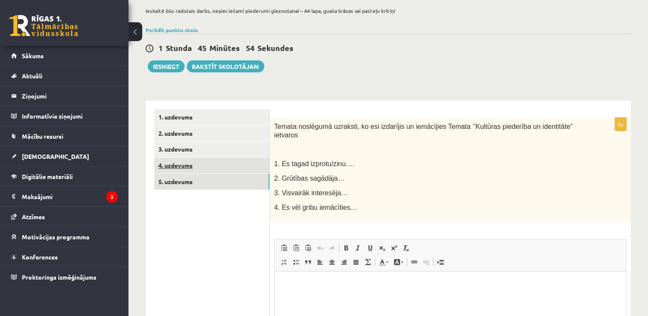
scroll to position [19, 0]
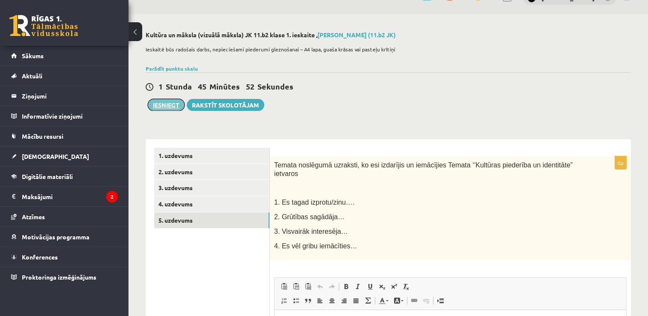
click at [171, 104] on button "Iesniegt" at bounding box center [166, 105] width 37 height 12
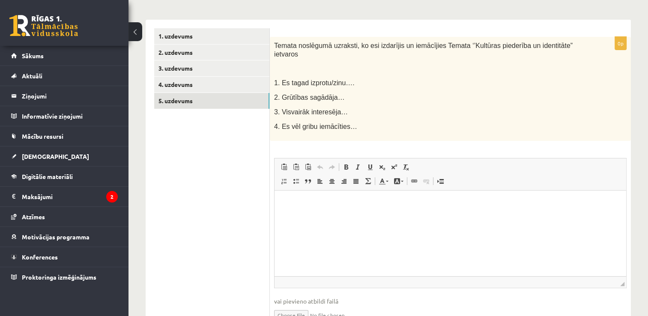
scroll to position [161, 0]
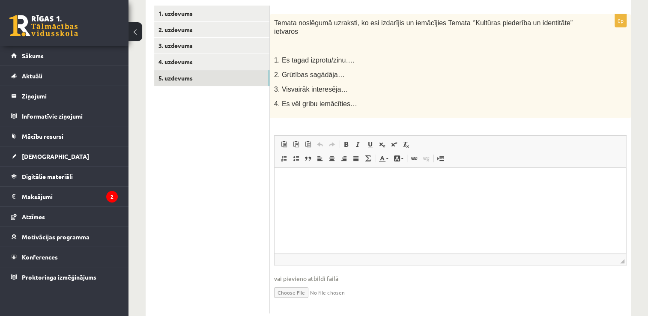
click at [316, 194] on html at bounding box center [451, 181] width 352 height 26
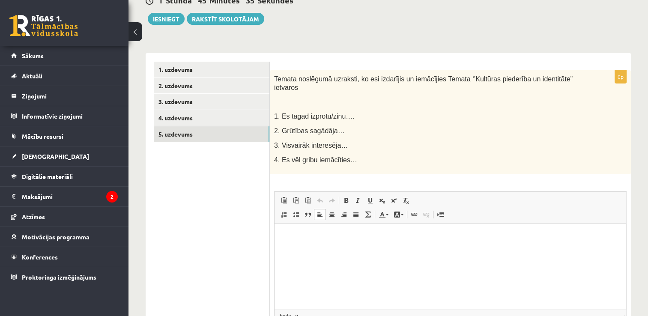
scroll to position [90, 0]
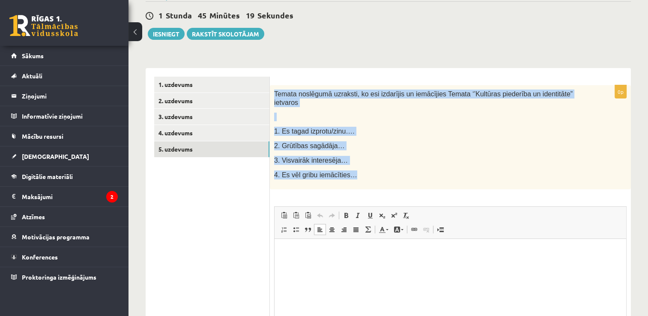
drag, startPoint x: 350, startPoint y: 165, endPoint x: 272, endPoint y: 92, distance: 106.7
click at [272, 92] on div "Temata noslēgumā uzraksti, ko esi izdarījis un iemācījies Temata ‘’Kultūras pie…" at bounding box center [450, 137] width 361 height 104
copy div "Temata noslēgumā uzraksti, ko esi izdarījis un iemācījies Temata ‘’Kultūras pie…"
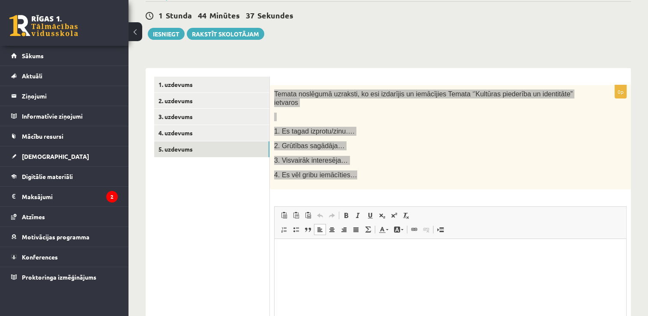
drag, startPoint x: 300, startPoint y: 258, endPoint x: 297, endPoint y: 280, distance: 22.5
click at [295, 265] on html at bounding box center [451, 252] width 352 height 26
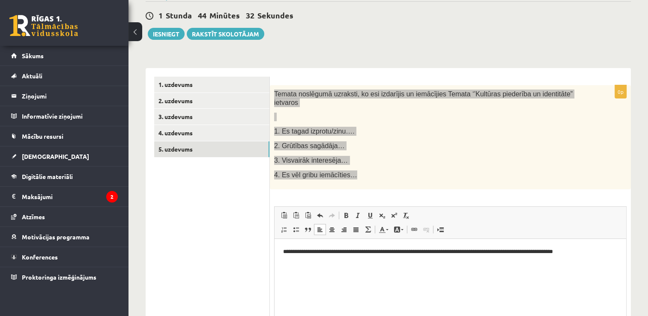
click at [287, 251] on p "**********" at bounding box center [450, 252] width 335 height 9
click at [283, 248] on p "**********" at bounding box center [450, 252] width 335 height 9
click at [604, 252] on p "**********" at bounding box center [450, 252] width 335 height 9
drag, startPoint x: 283, startPoint y: 266, endPoint x: 288, endPoint y: 267, distance: 5.3
click at [283, 266] on p "**********" at bounding box center [450, 266] width 335 height 9
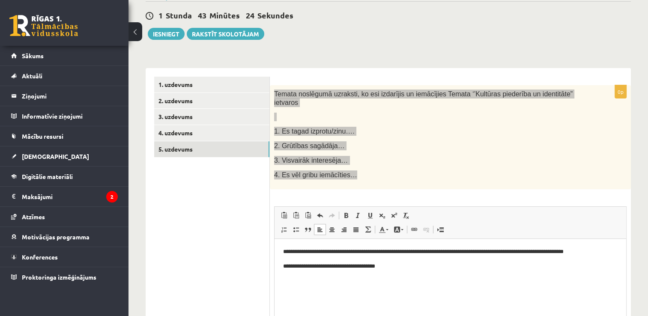
click at [286, 267] on p "**********" at bounding box center [450, 266] width 335 height 9
click at [386, 267] on p "**********" at bounding box center [450, 266] width 335 height 9
click at [340, 282] on p "Rich Text Editor, wiswyg-editor-user-answer-47434041074920" at bounding box center [450, 280] width 335 height 9
click at [401, 270] on p "**********" at bounding box center [450, 266] width 335 height 9
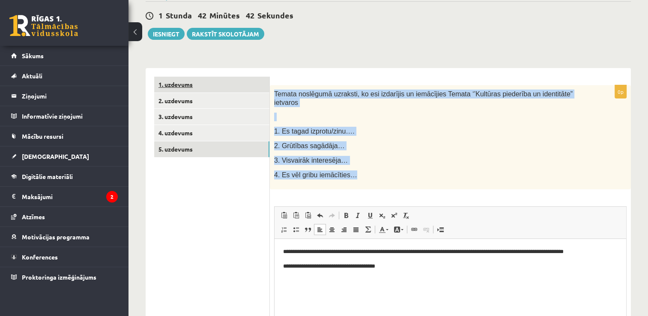
click at [177, 83] on link "1. uzdevums" at bounding box center [211, 85] width 115 height 16
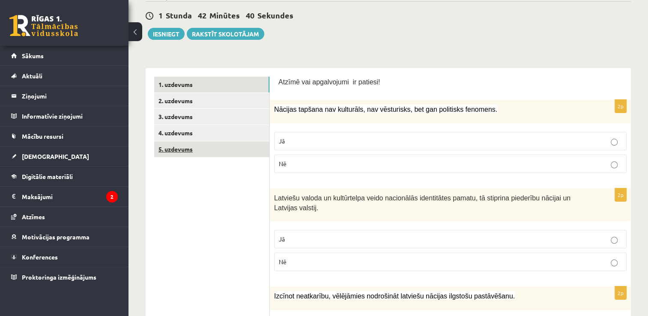
click at [179, 148] on link "5. uzdevums" at bounding box center [211, 149] width 115 height 16
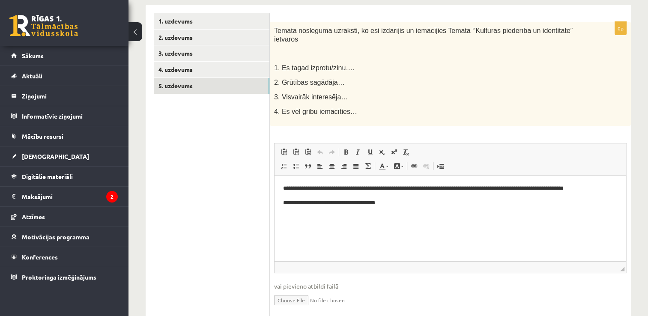
scroll to position [161, 0]
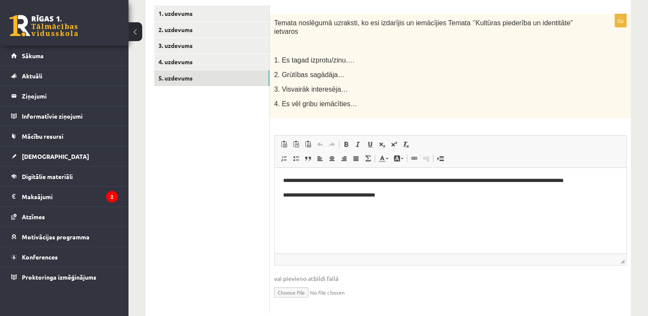
click at [386, 196] on p "**********" at bounding box center [450, 195] width 335 height 9
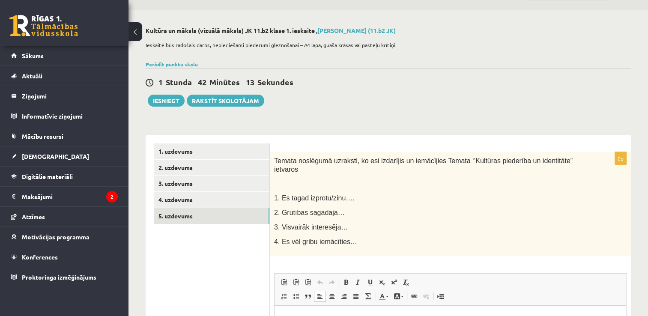
scroll to position [0, 0]
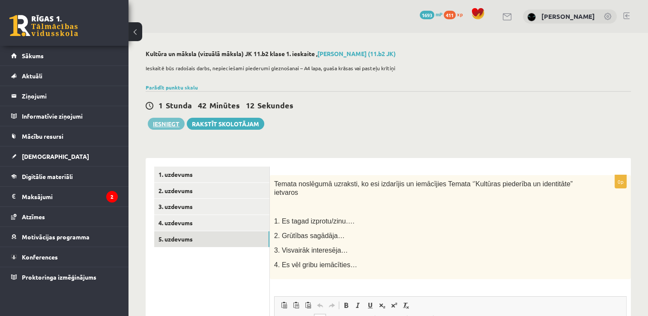
click at [165, 128] on button "Iesniegt" at bounding box center [166, 124] width 37 height 12
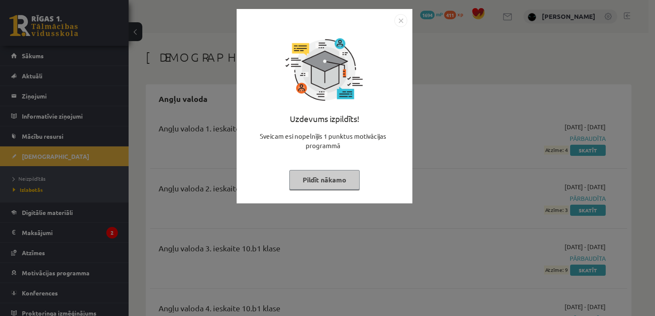
click at [337, 176] on button "Pildīt nākamo" at bounding box center [324, 180] width 70 height 20
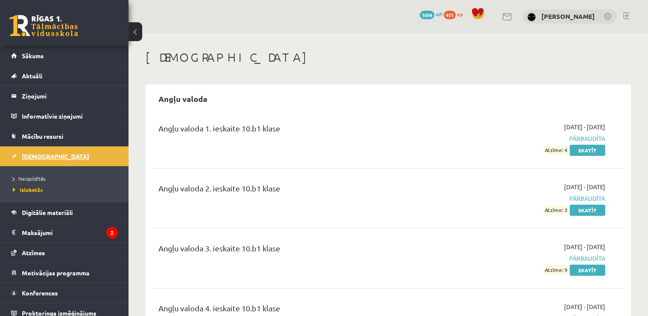
click at [33, 159] on span "[DEMOGRAPHIC_DATA]" at bounding box center [55, 157] width 67 height 8
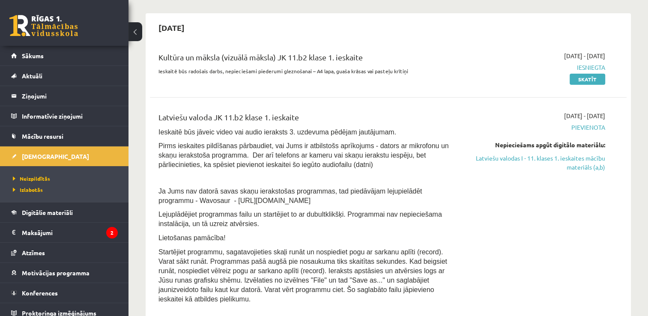
scroll to position [143, 0]
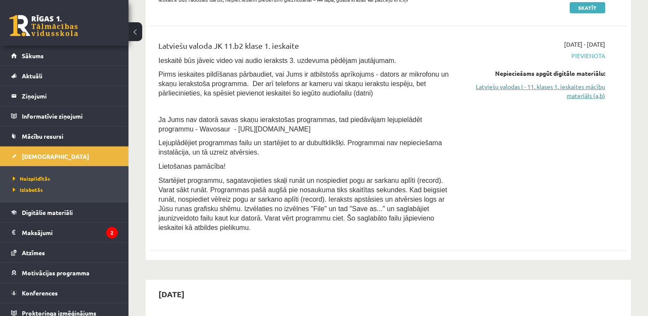
click at [505, 92] on link "Latviešu valodas I - 11. klases 1. ieskaites mācību materiāls (a,b)" at bounding box center [535, 91] width 141 height 18
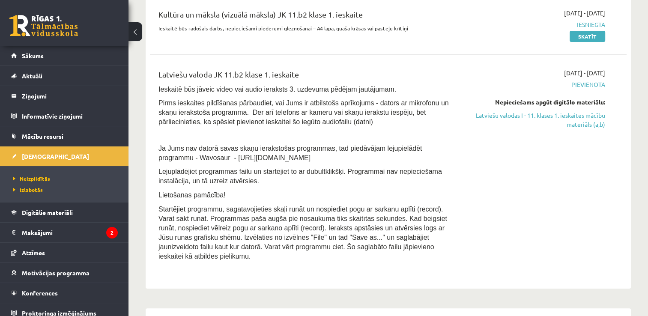
scroll to position [0, 0]
